Goal: Task Accomplishment & Management: Manage account settings

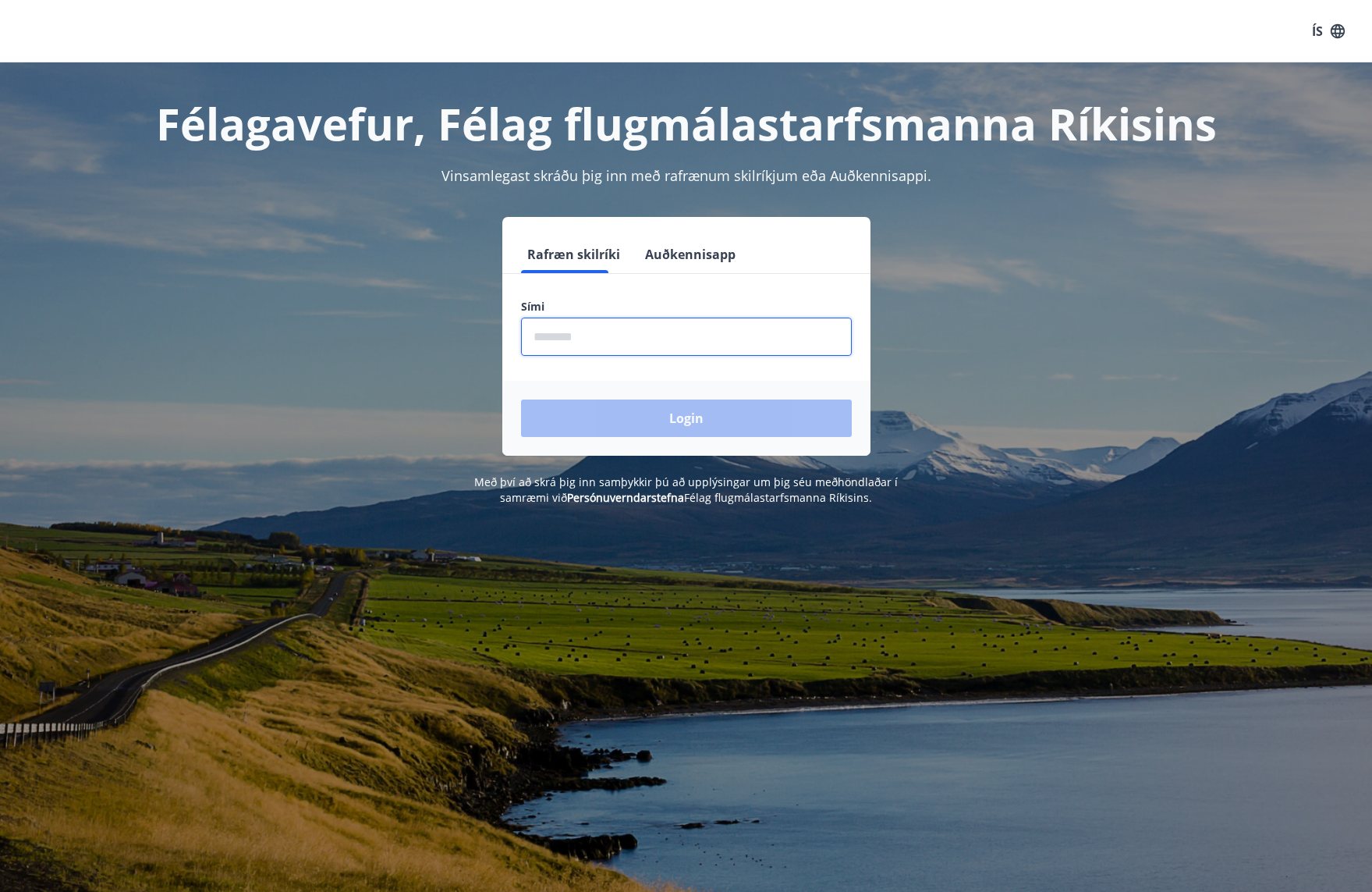
click at [700, 334] on input "phone" at bounding box center [686, 336] width 330 height 38
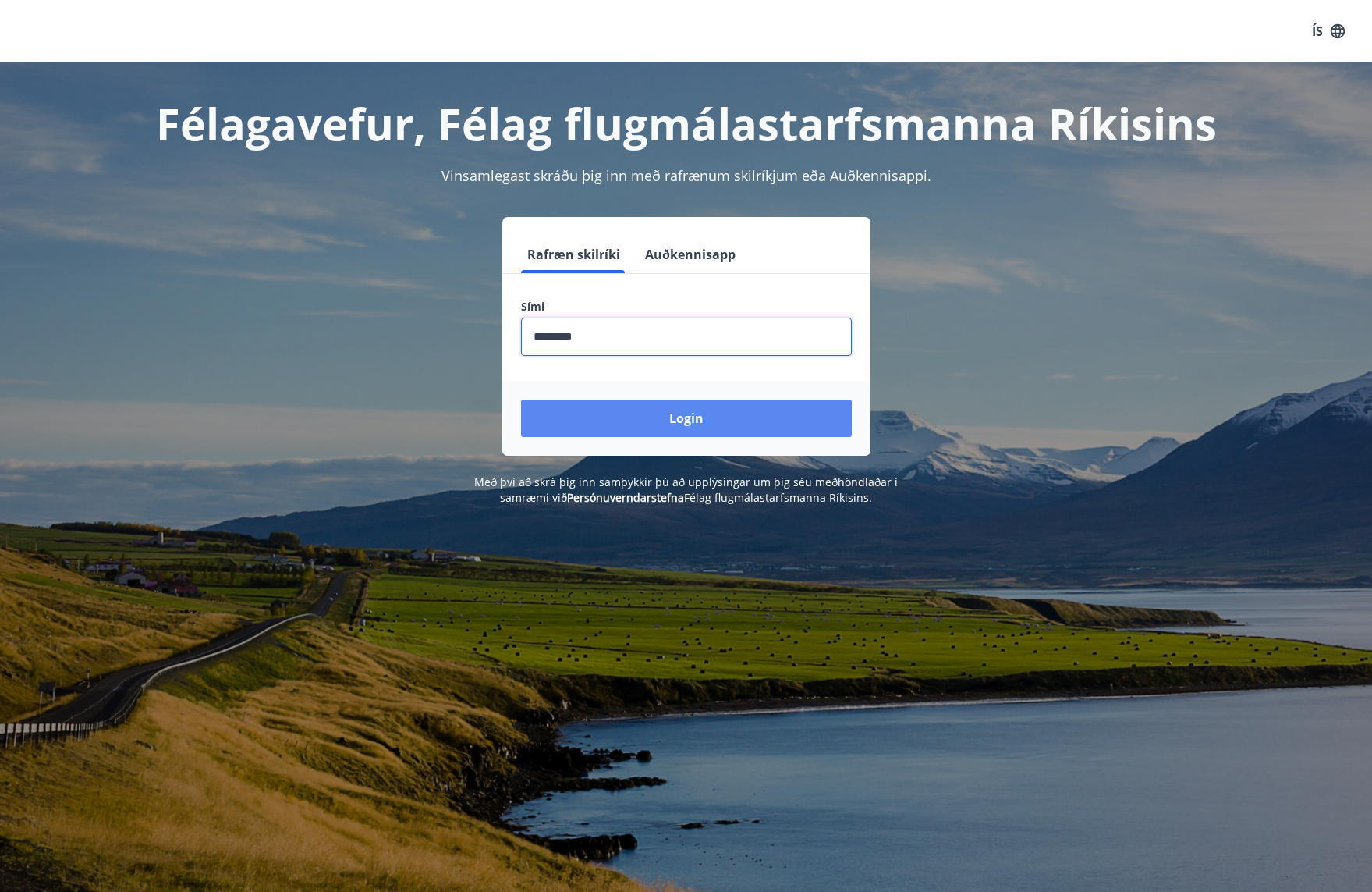
type input "********"
click at [725, 422] on button "Login" at bounding box center [686, 419] width 330 height 37
